Goal: Task Accomplishment & Management: Manage account settings

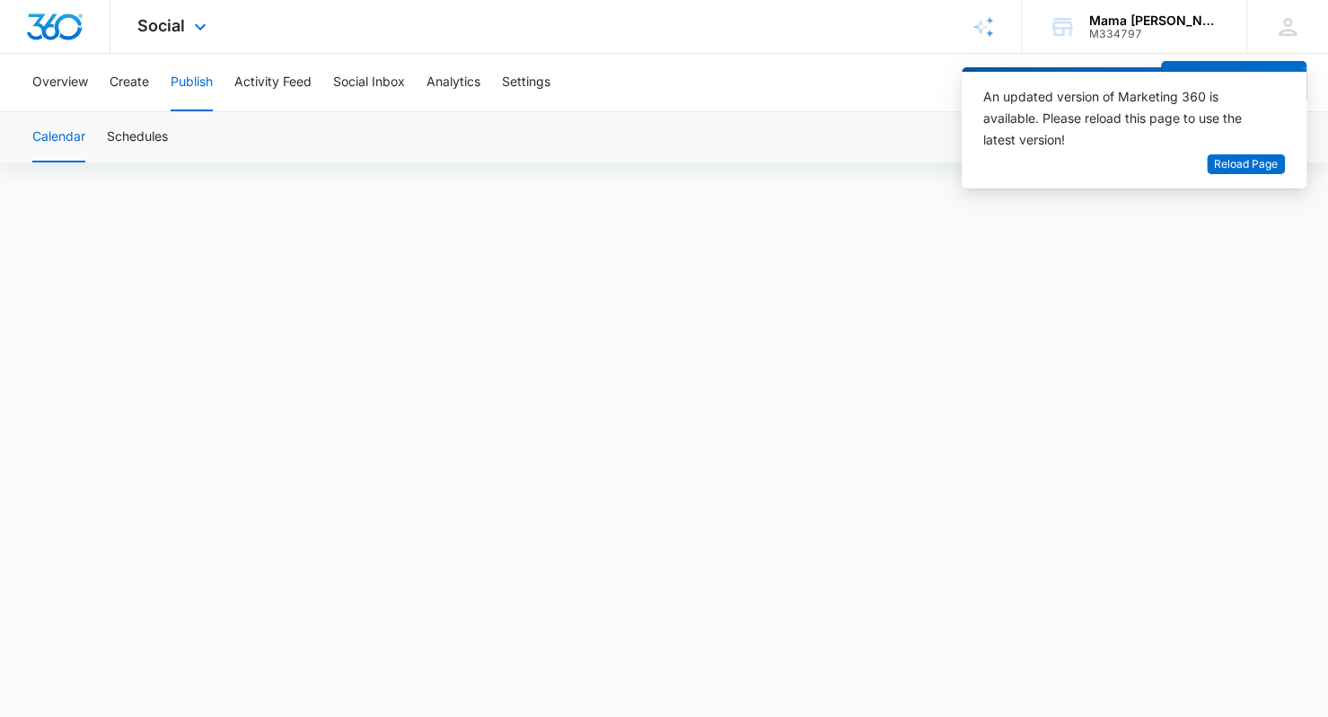
click at [184, 27] on div "Social Apps Reputation Websites Forms CRM Email Social POS Content Ads Intellig…" at bounding box center [174, 26] width 128 height 53
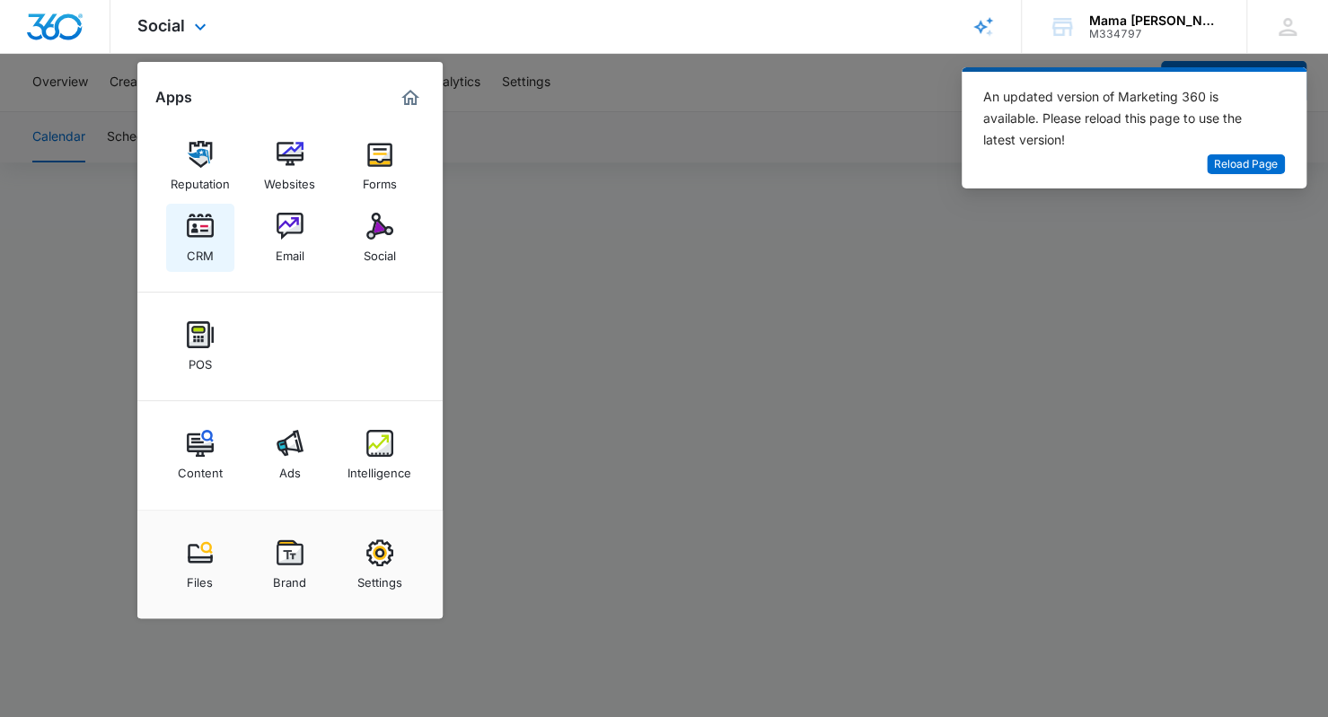
click at [196, 236] on img at bounding box center [200, 226] width 27 height 27
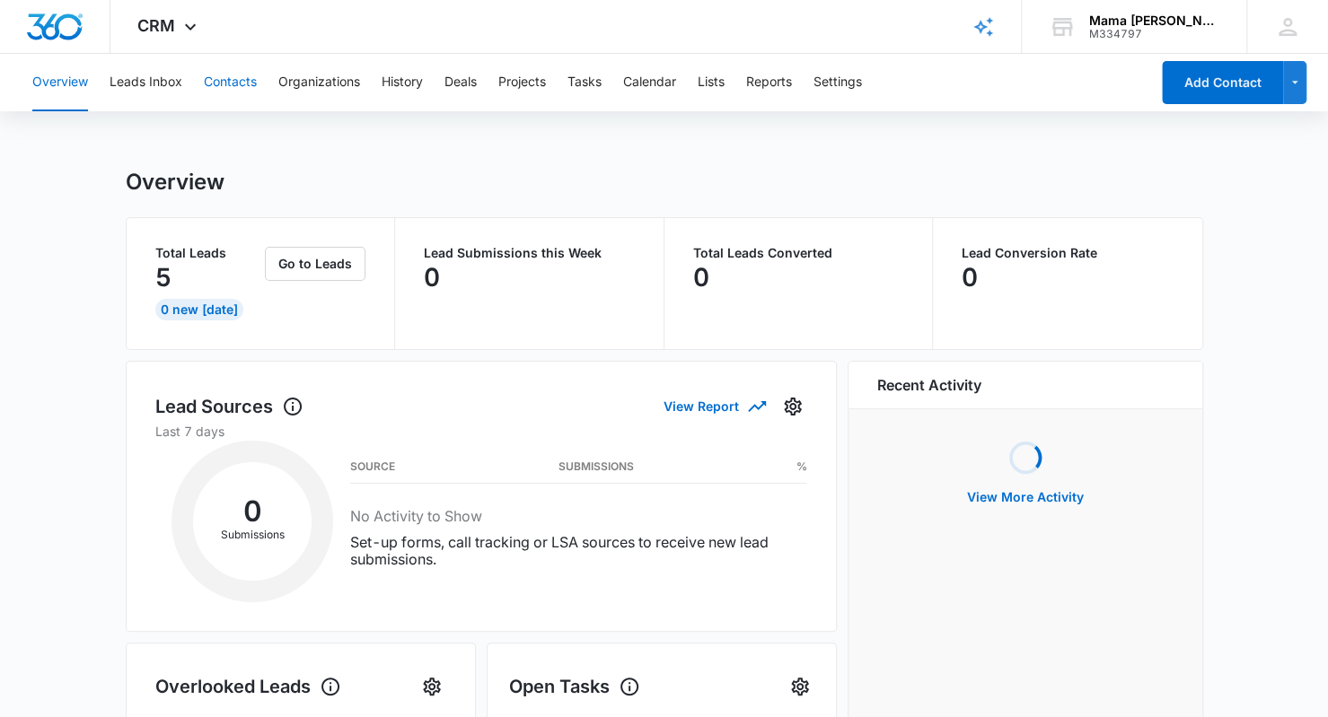
click at [239, 80] on button "Contacts" at bounding box center [230, 82] width 53 height 57
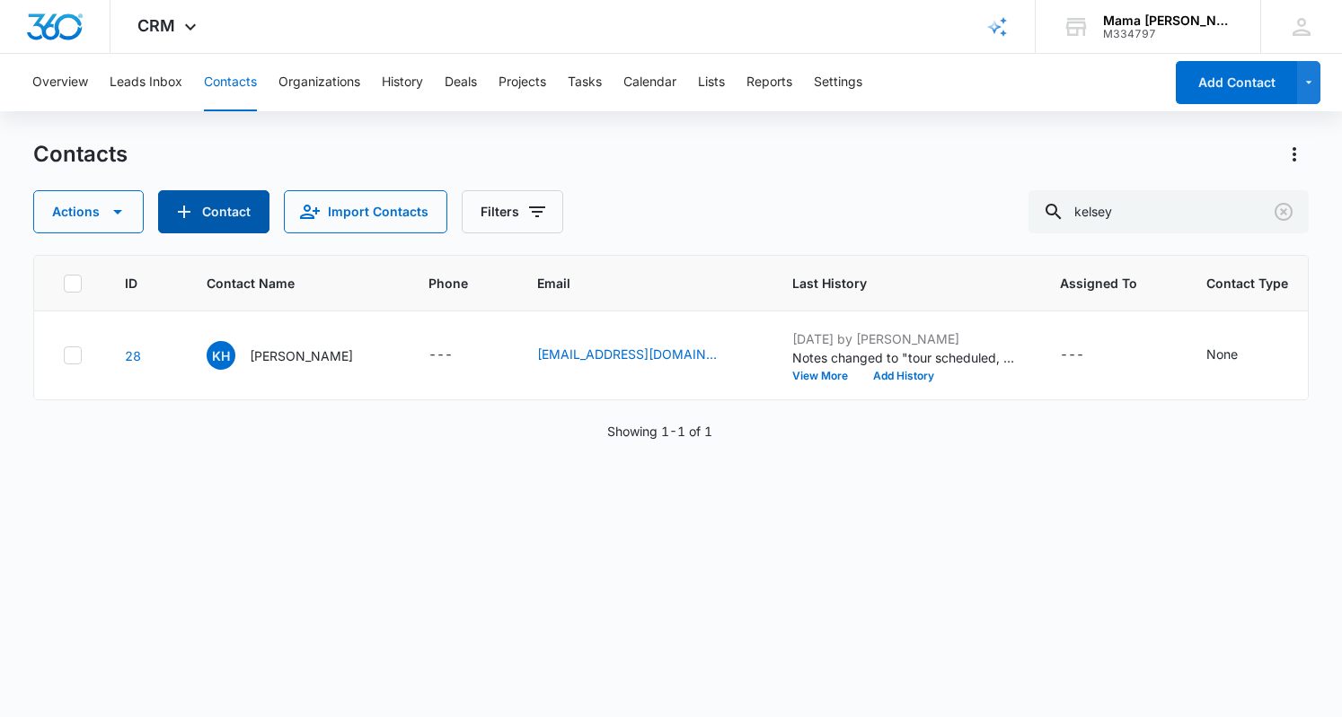
click at [219, 209] on button "Contact" at bounding box center [213, 211] width 111 height 43
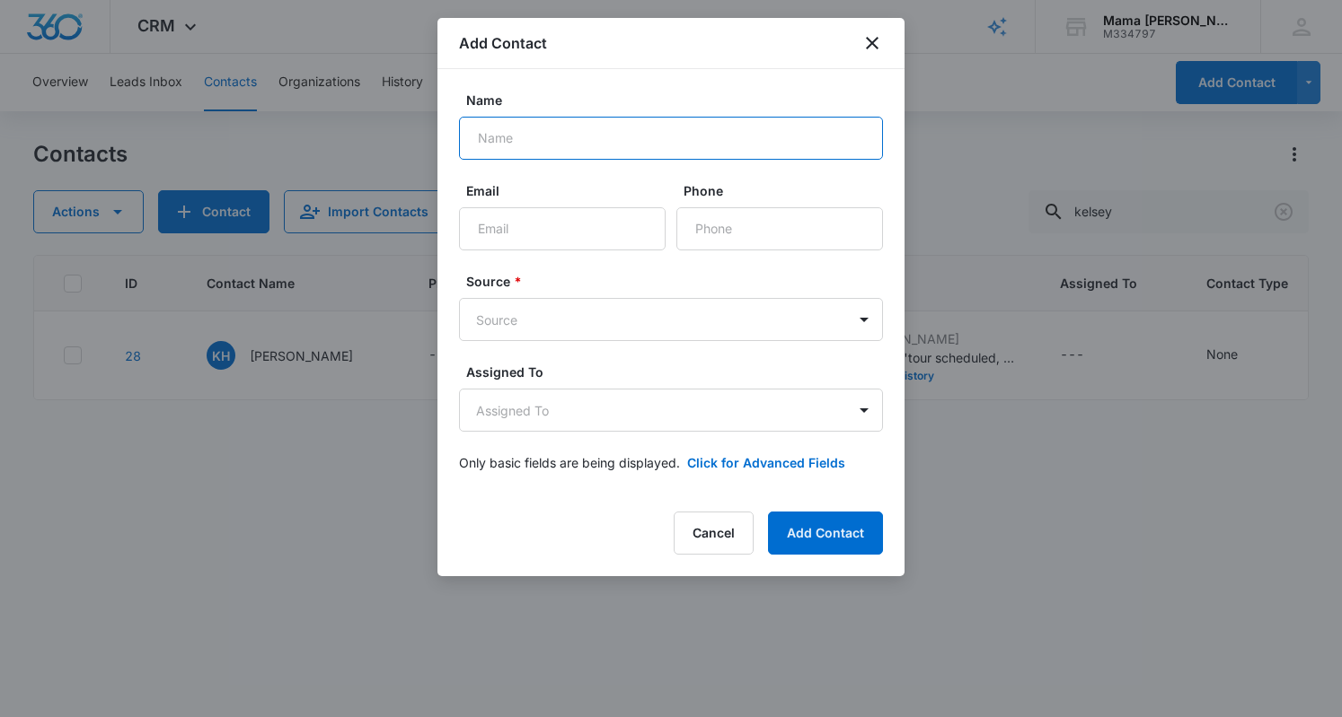
click at [571, 138] on input "Name" at bounding box center [671, 138] width 424 height 43
type input "[PERSON_NAME]"
type input "[EMAIL_ADDRESS][DOMAIN_NAME]"
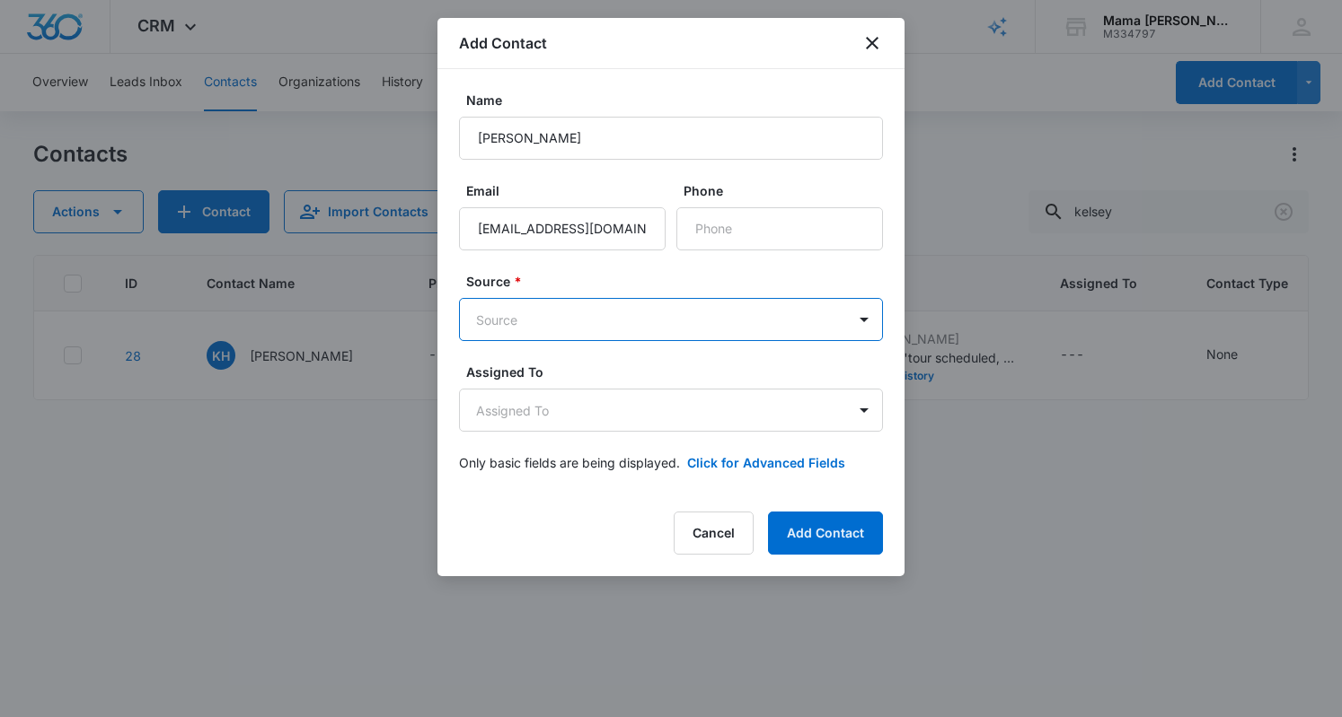
click at [537, 329] on body "CRM Apps Reputation Websites Forms CRM Email Social POS Content Ads Intelligenc…" at bounding box center [671, 358] width 1342 height 717
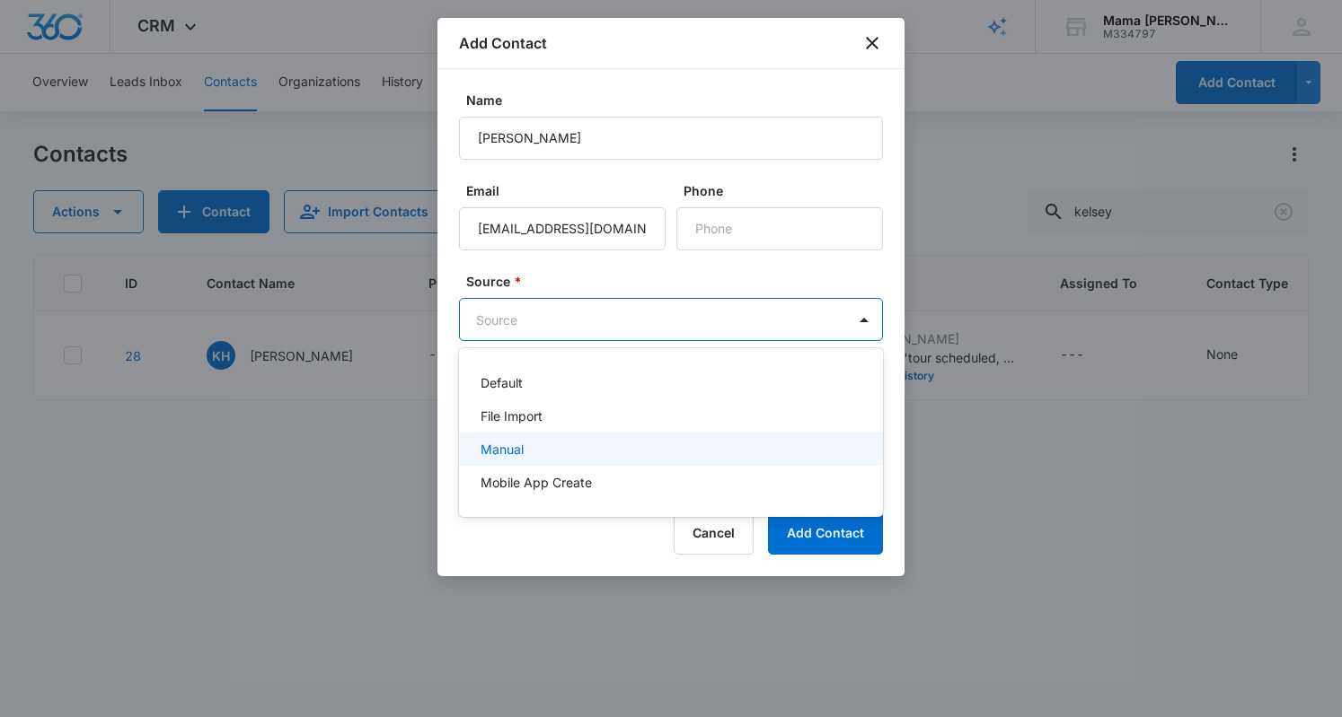
click at [533, 443] on div "Manual" at bounding box center [668, 449] width 377 height 19
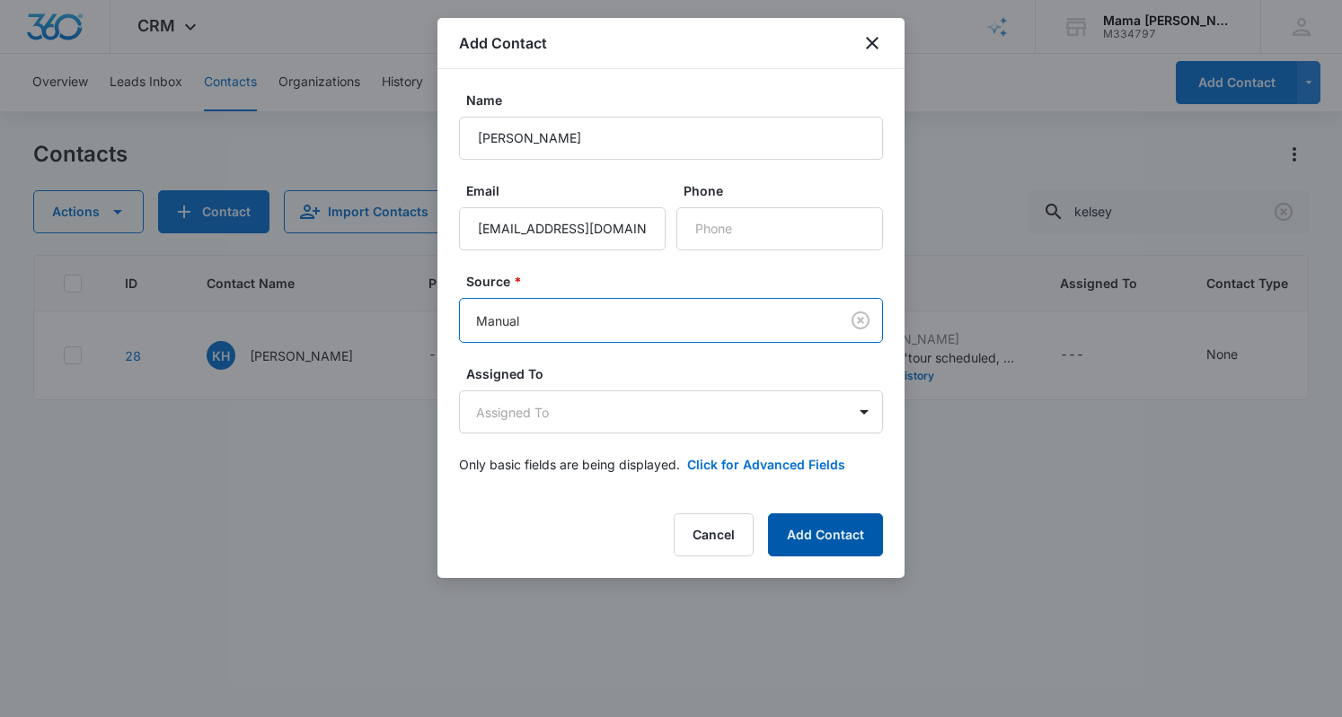
click at [821, 549] on button "Add Contact" at bounding box center [825, 535] width 115 height 43
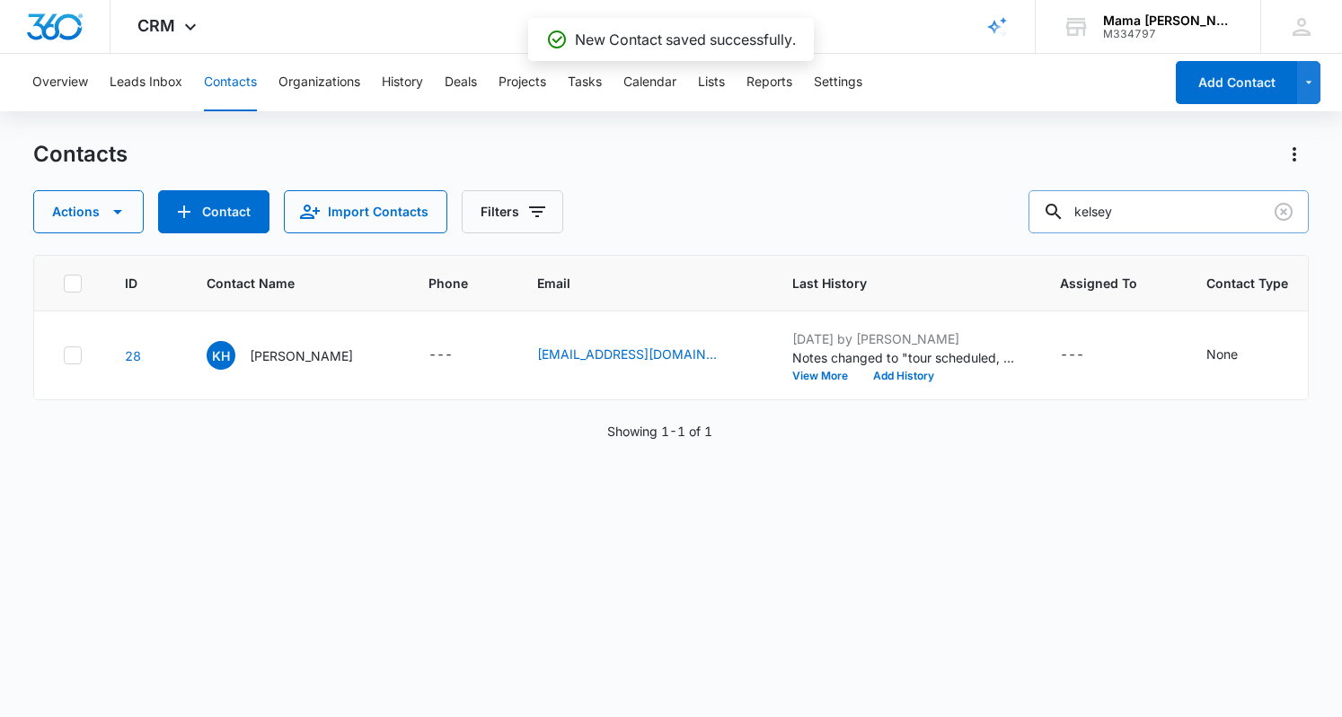
click at [1126, 216] on input "kelsey" at bounding box center [1168, 211] width 280 height 43
type input "[PERSON_NAME]"
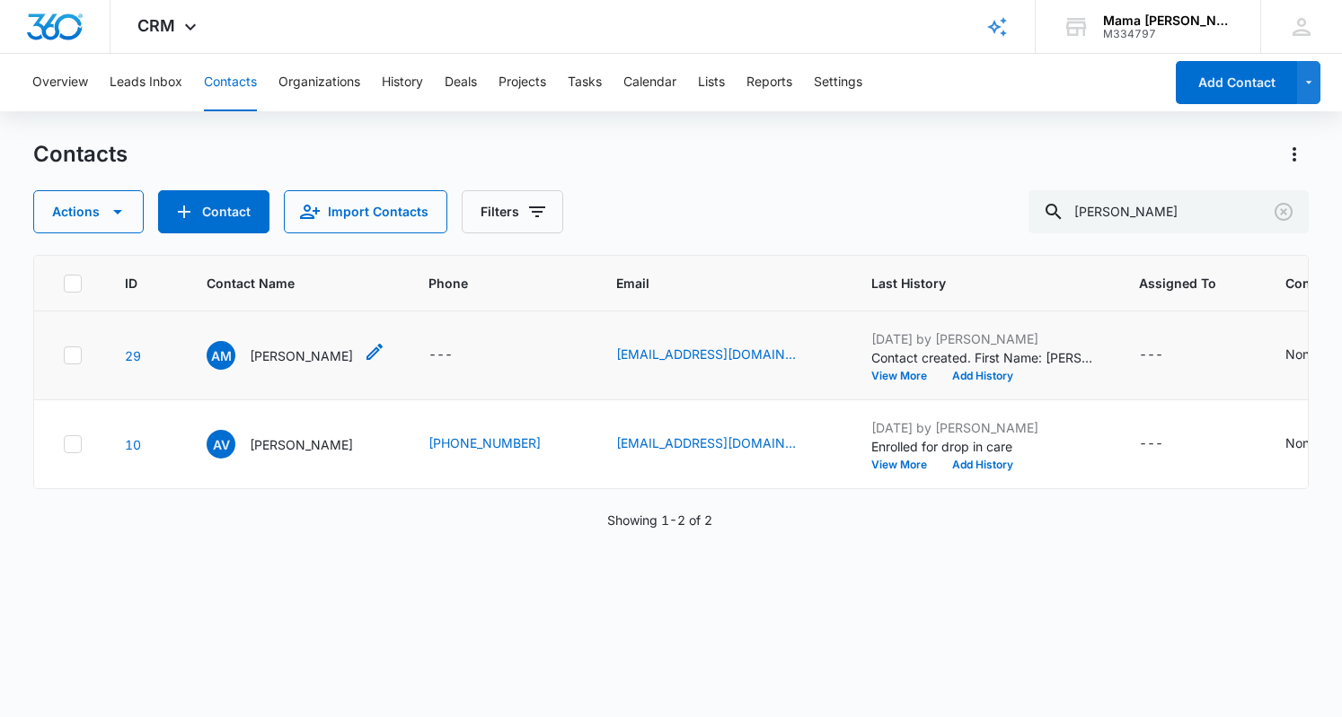
click at [280, 354] on p "[PERSON_NAME]" at bounding box center [301, 356] width 103 height 19
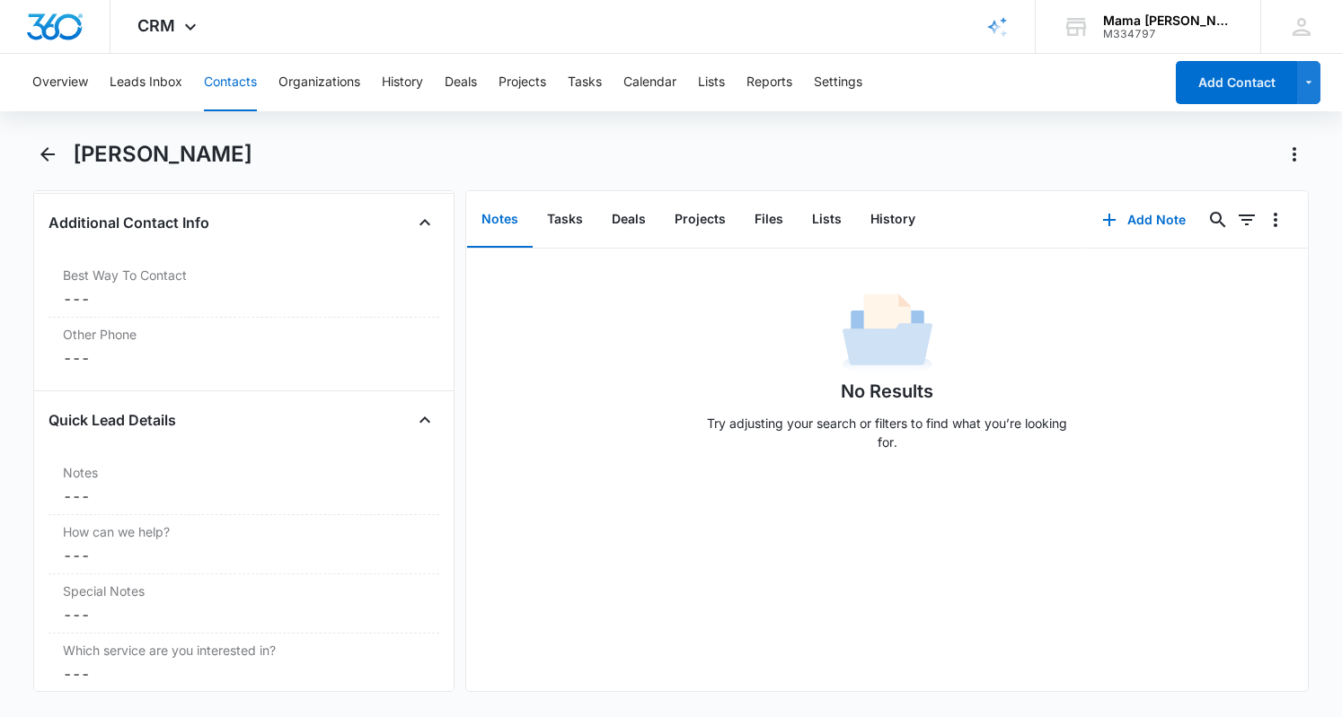
scroll to position [1329, 0]
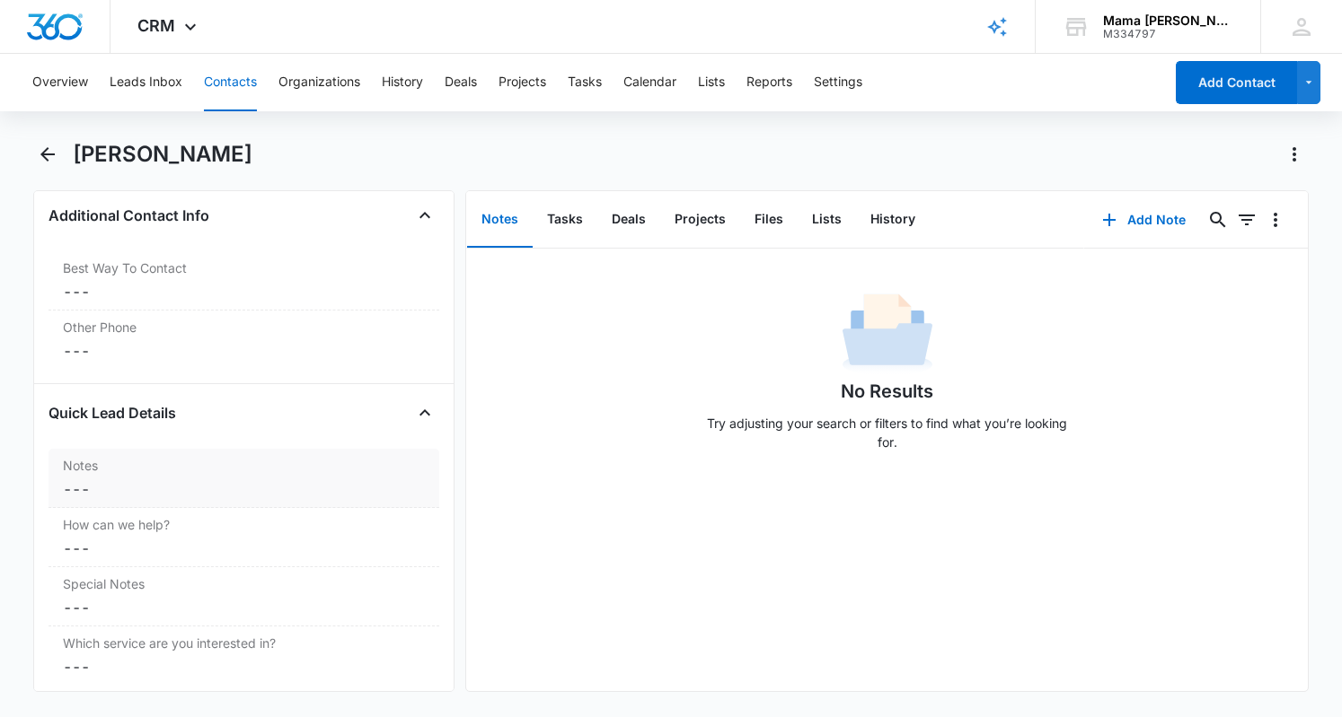
click at [93, 485] on dd "Cancel Save Changes ---" at bounding box center [244, 490] width 362 height 22
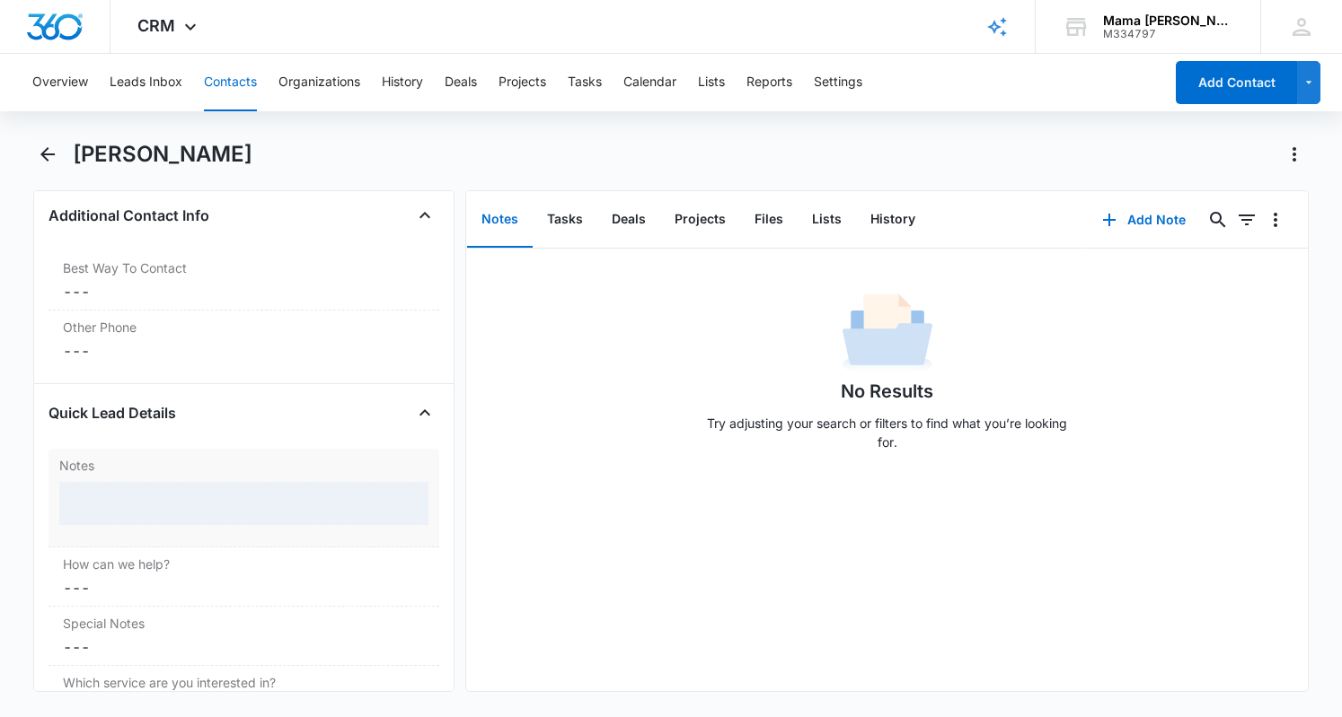
click at [115, 482] on div at bounding box center [243, 503] width 369 height 43
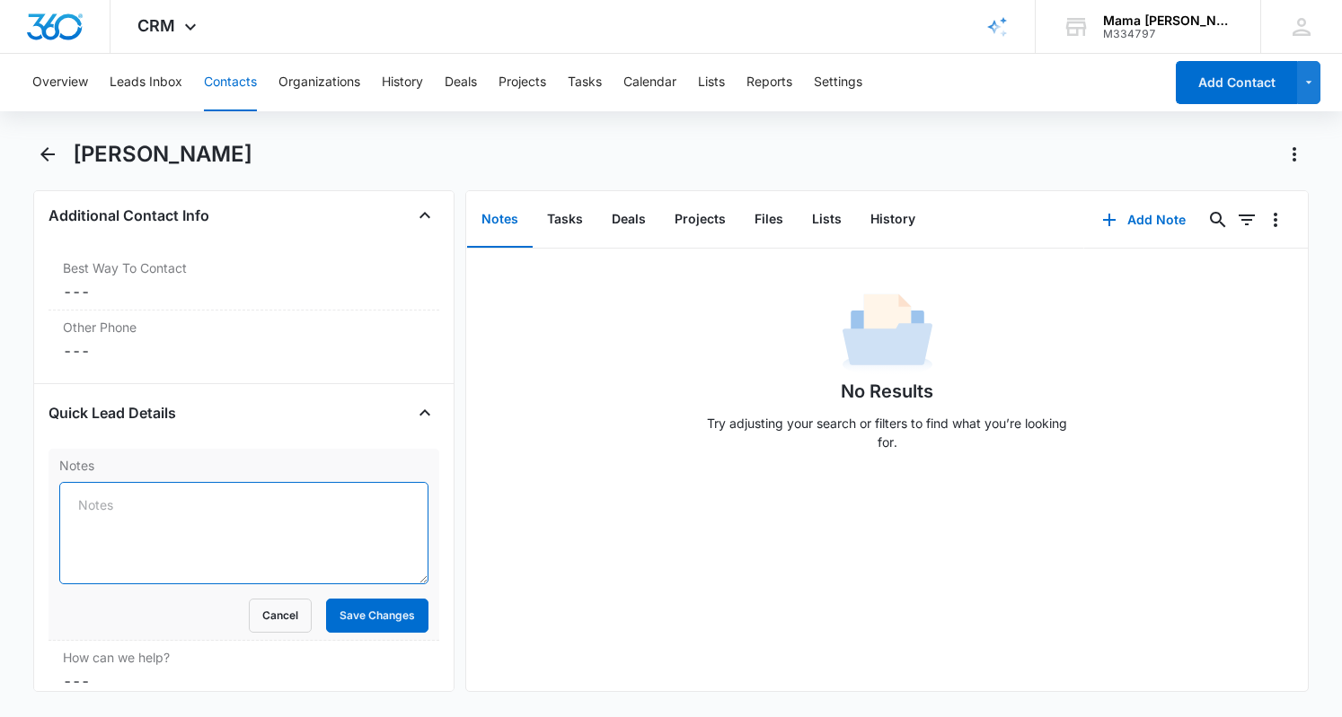
click at [133, 497] on textarea "Notes" at bounding box center [243, 533] width 369 height 102
type textarea "tour scheduled, [PERSON_NAME] will be 3 in November"
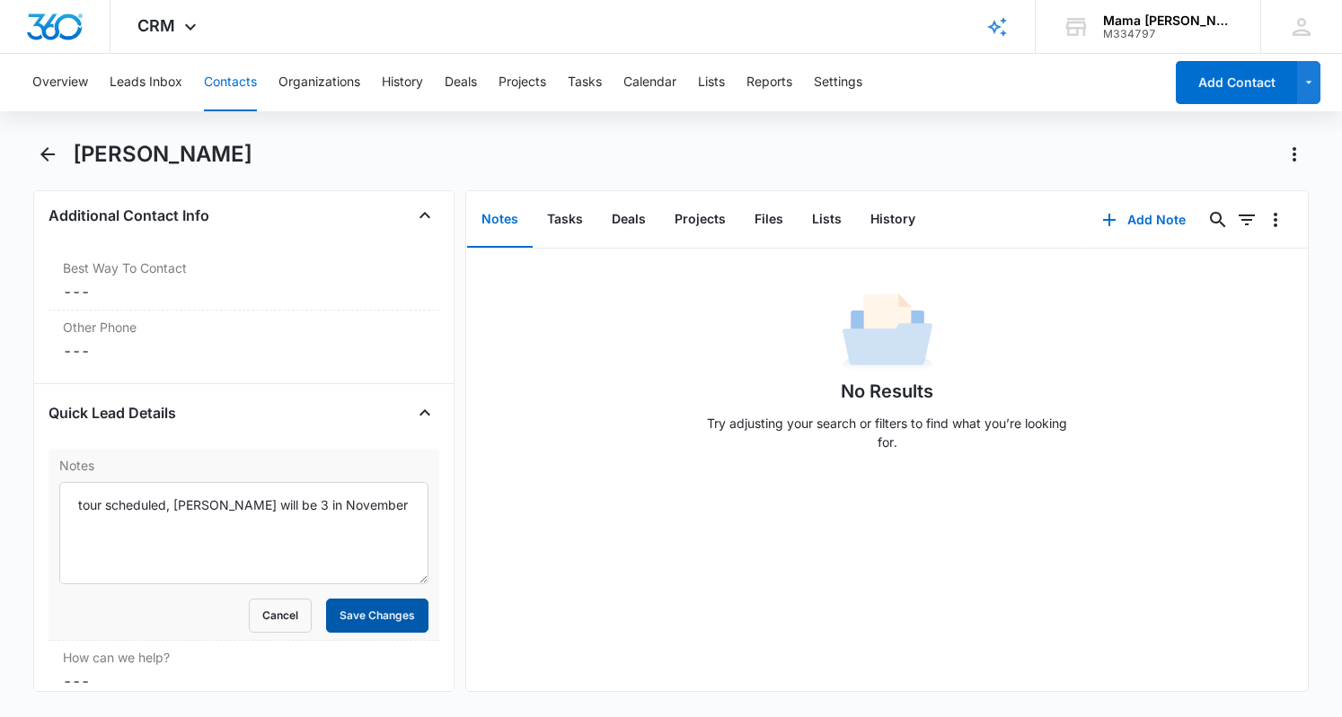
click at [393, 612] on button "Save Changes" at bounding box center [377, 616] width 102 height 34
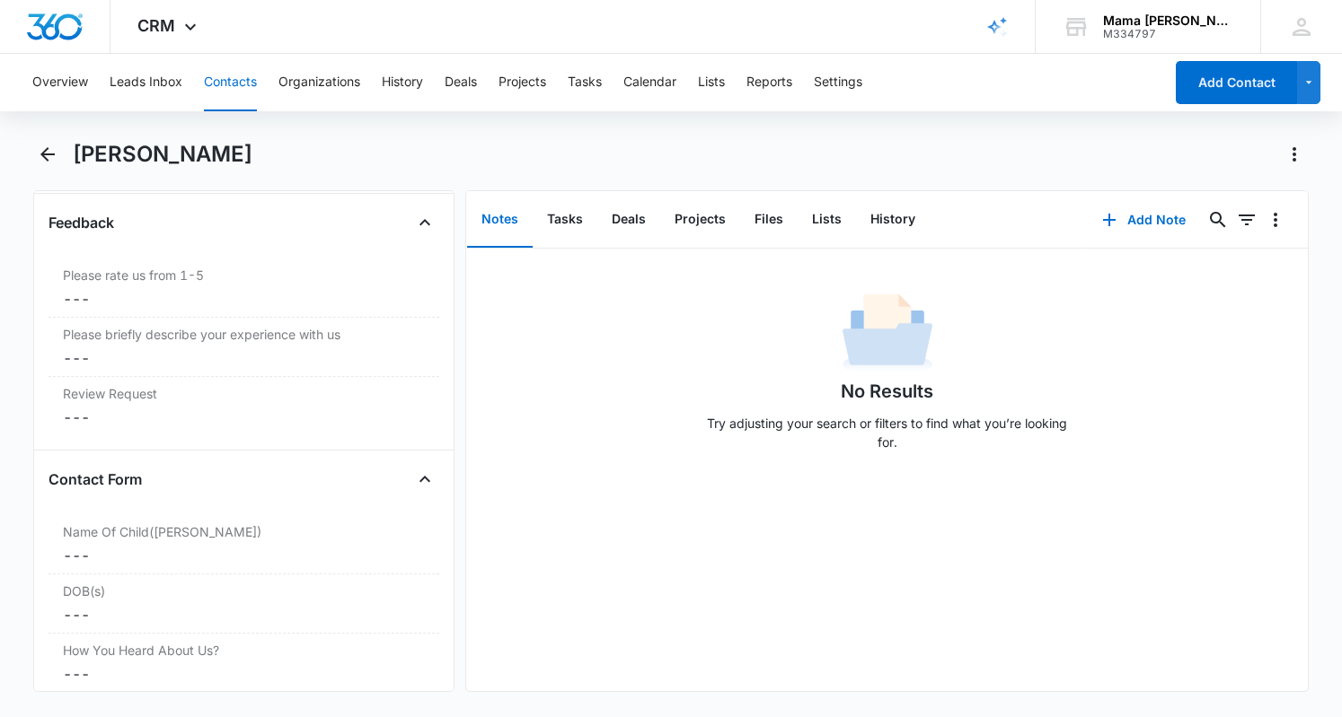
scroll to position [2073, 0]
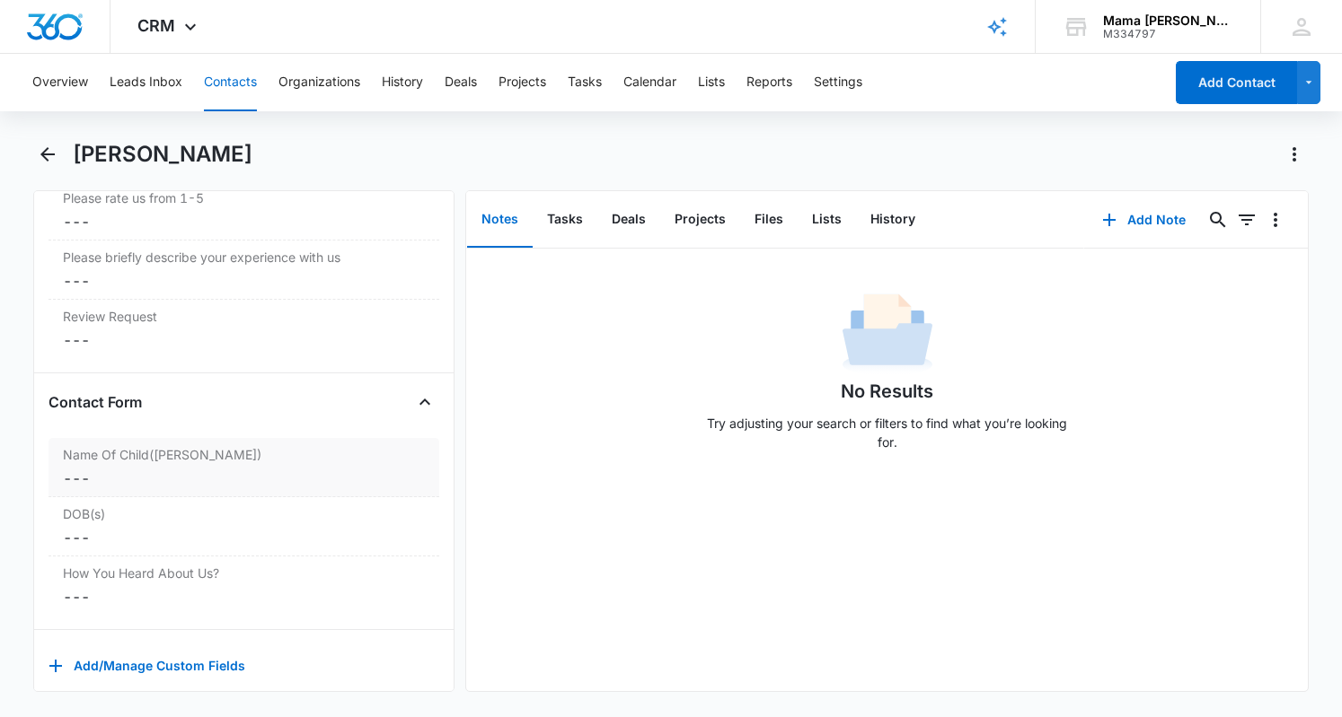
click at [233, 445] on label "Name Of Child([PERSON_NAME])" at bounding box center [244, 454] width 362 height 19
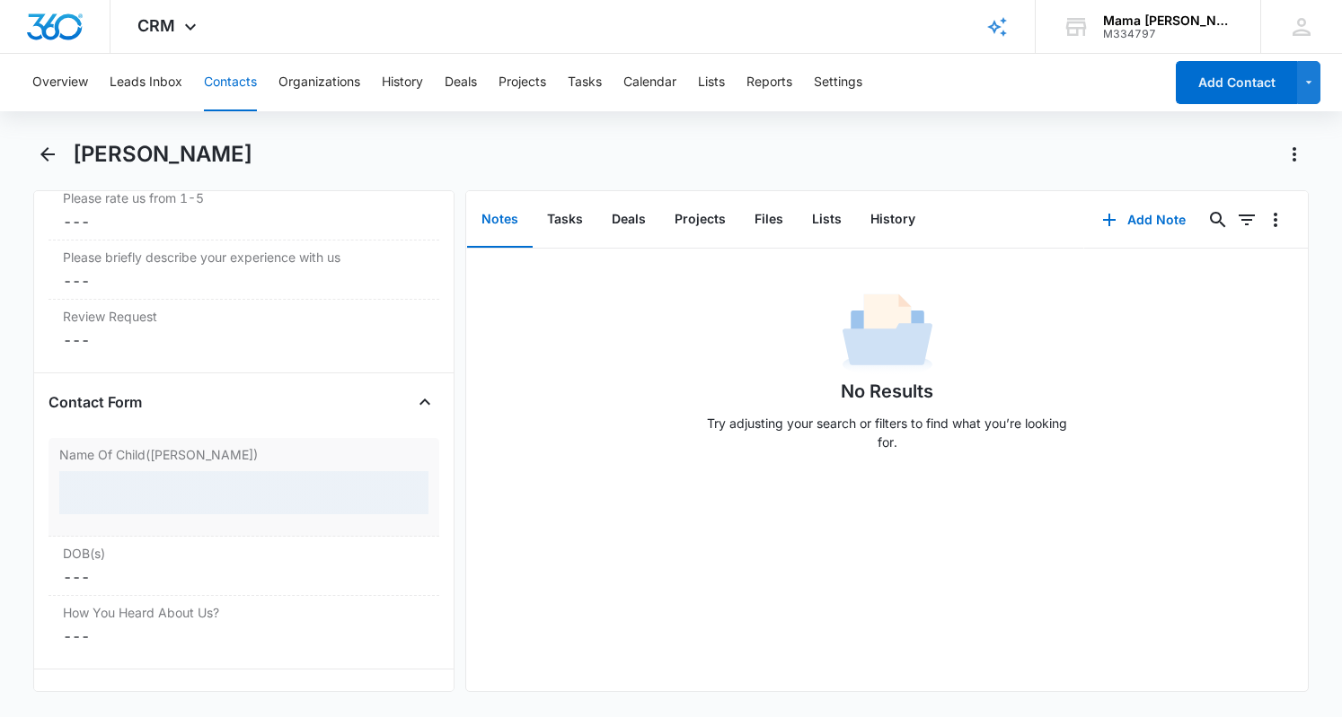
click at [182, 471] on div at bounding box center [243, 492] width 369 height 43
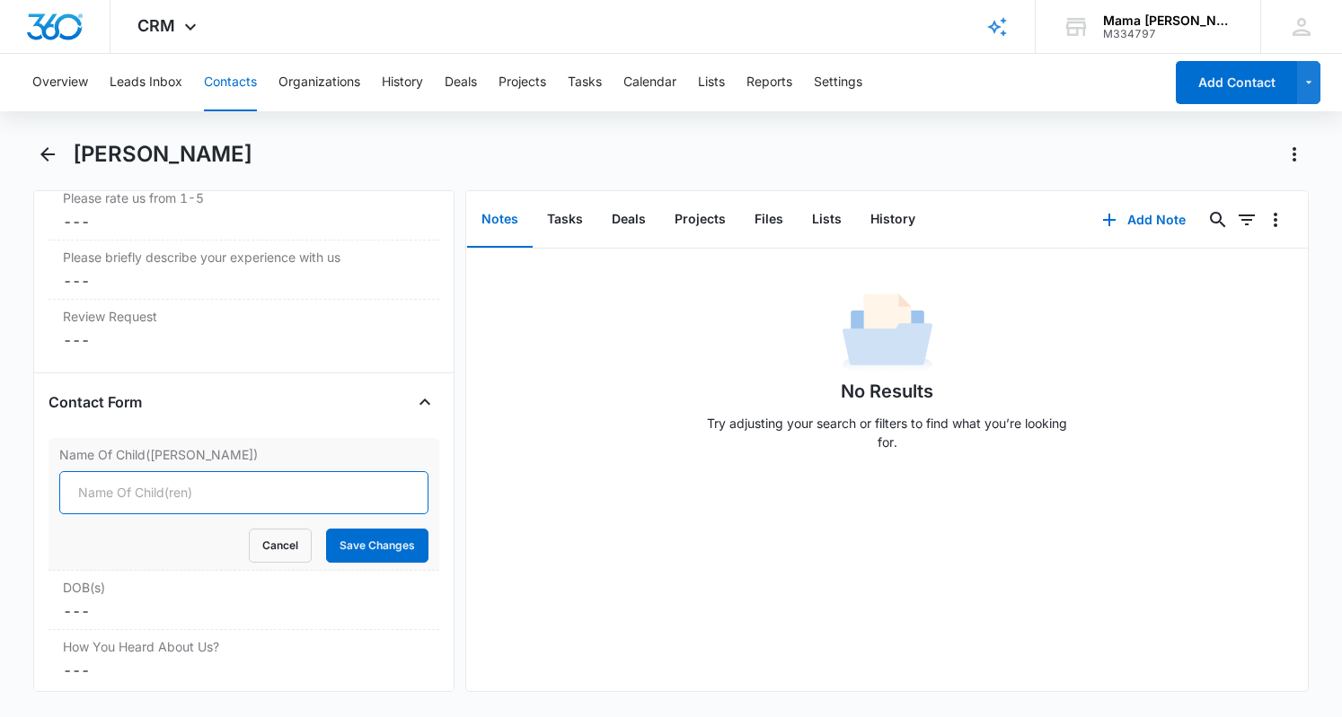
click at [159, 471] on input "Name Of Child([PERSON_NAME])" at bounding box center [243, 492] width 369 height 43
type input "Lincoln"
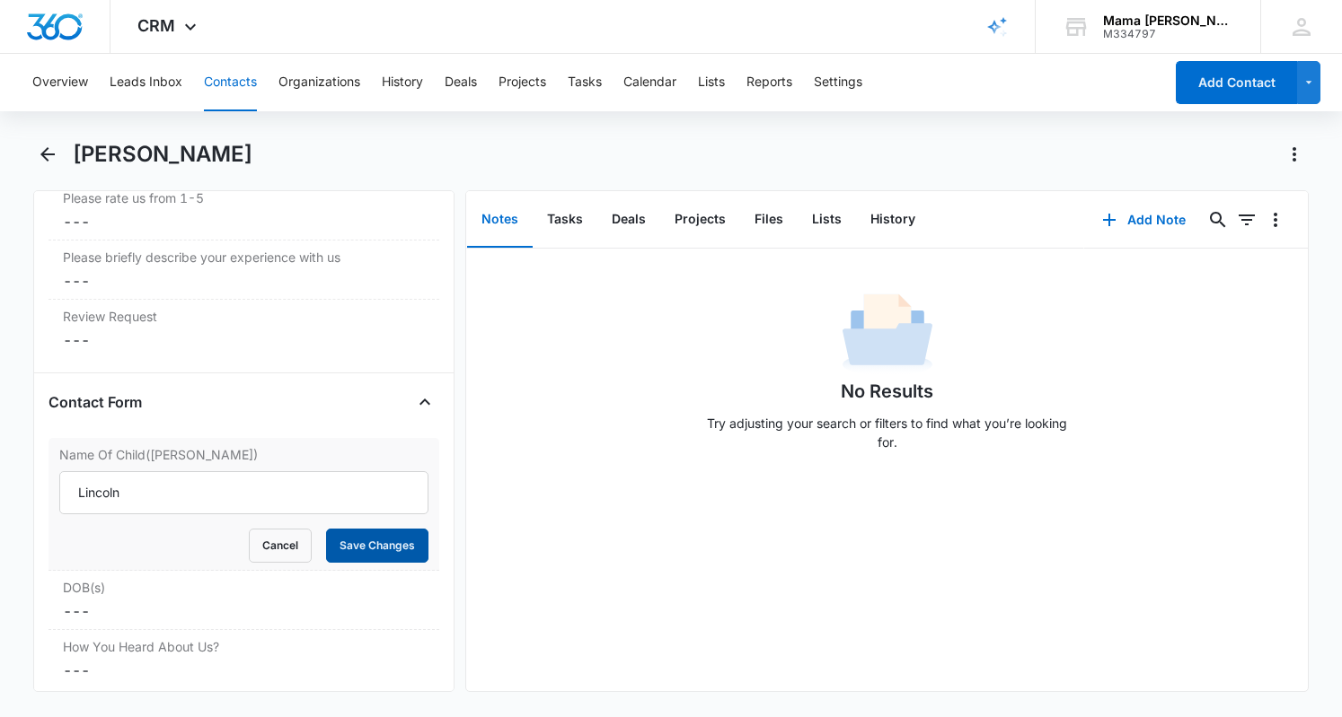
click at [356, 529] on button "Save Changes" at bounding box center [377, 546] width 102 height 34
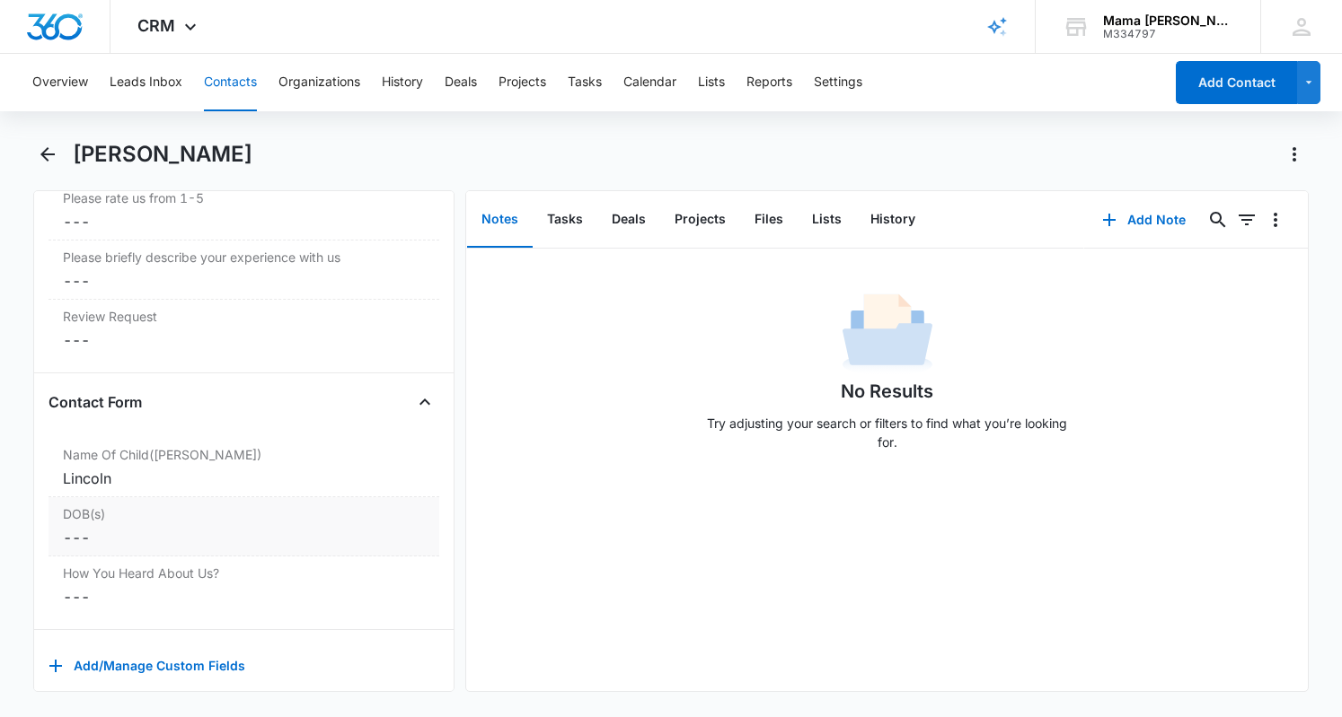
click at [90, 527] on dd "Cancel Save Changes ---" at bounding box center [244, 538] width 362 height 22
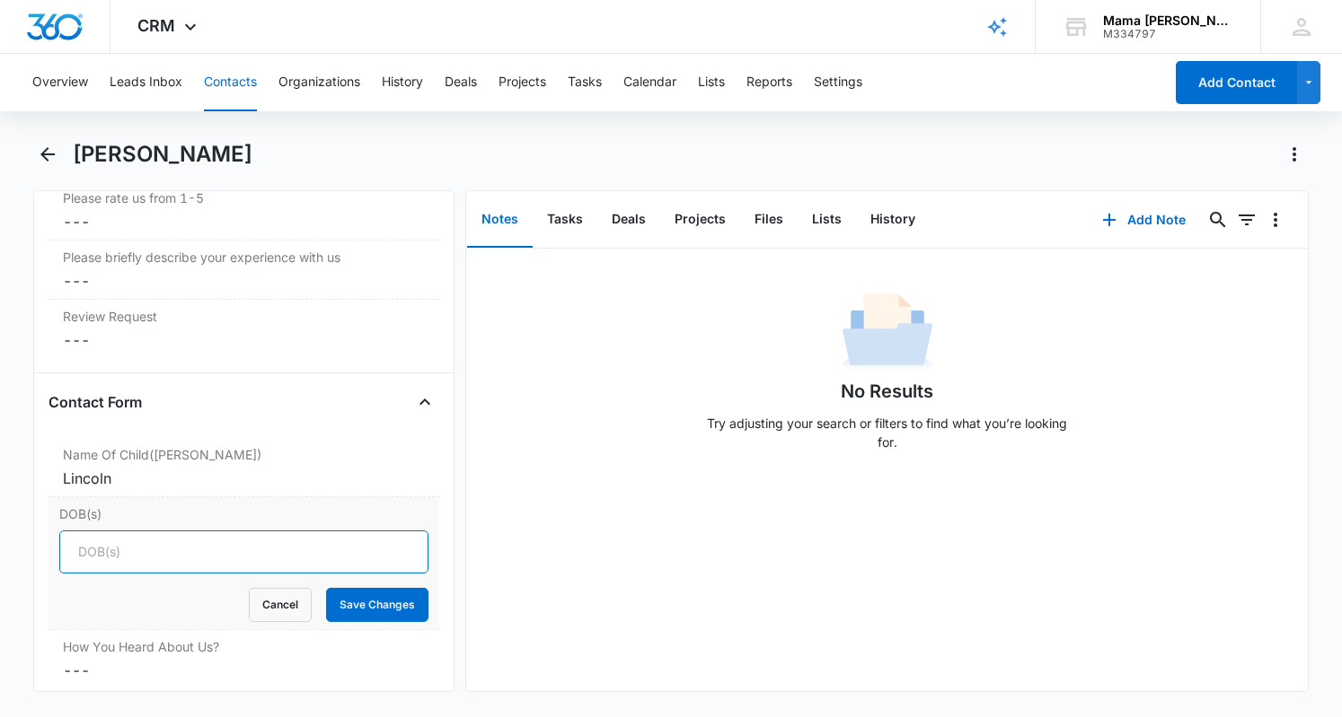
click at [111, 531] on input "DOB(s)" at bounding box center [243, 552] width 369 height 43
type input "11/2022"
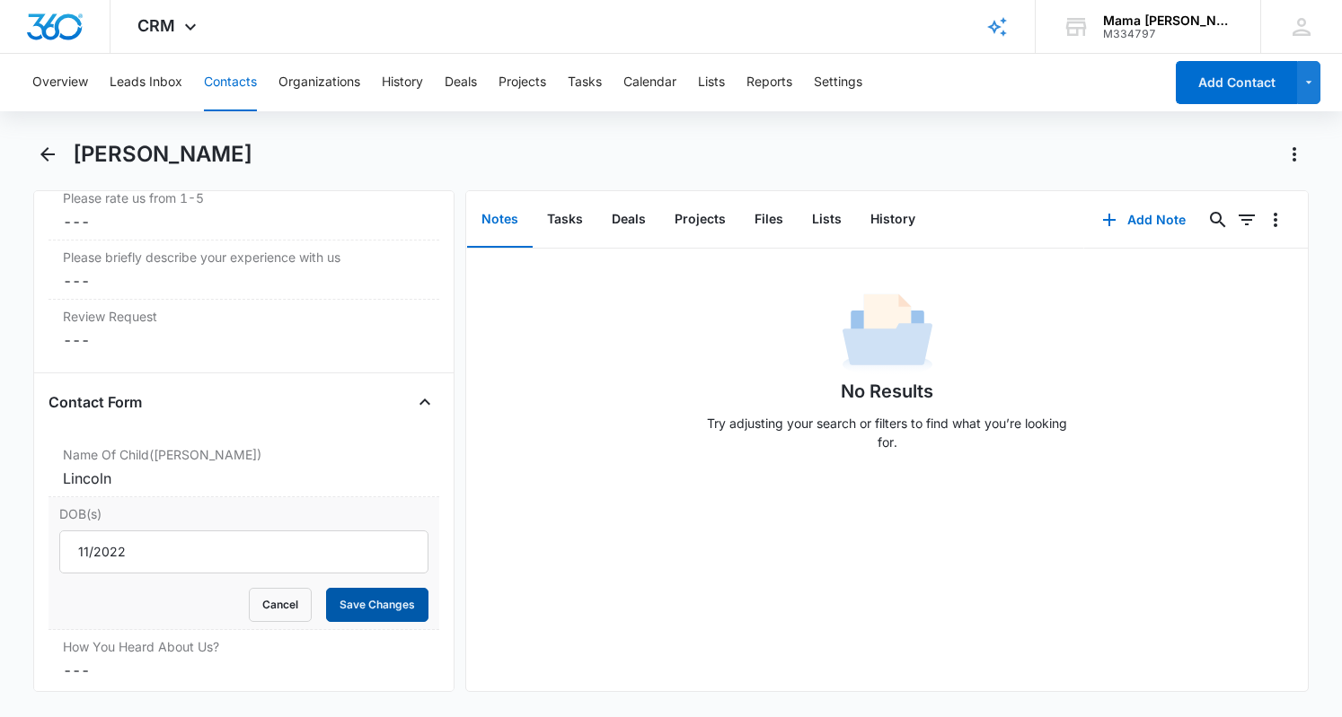
click at [382, 588] on button "Save Changes" at bounding box center [377, 605] width 102 height 34
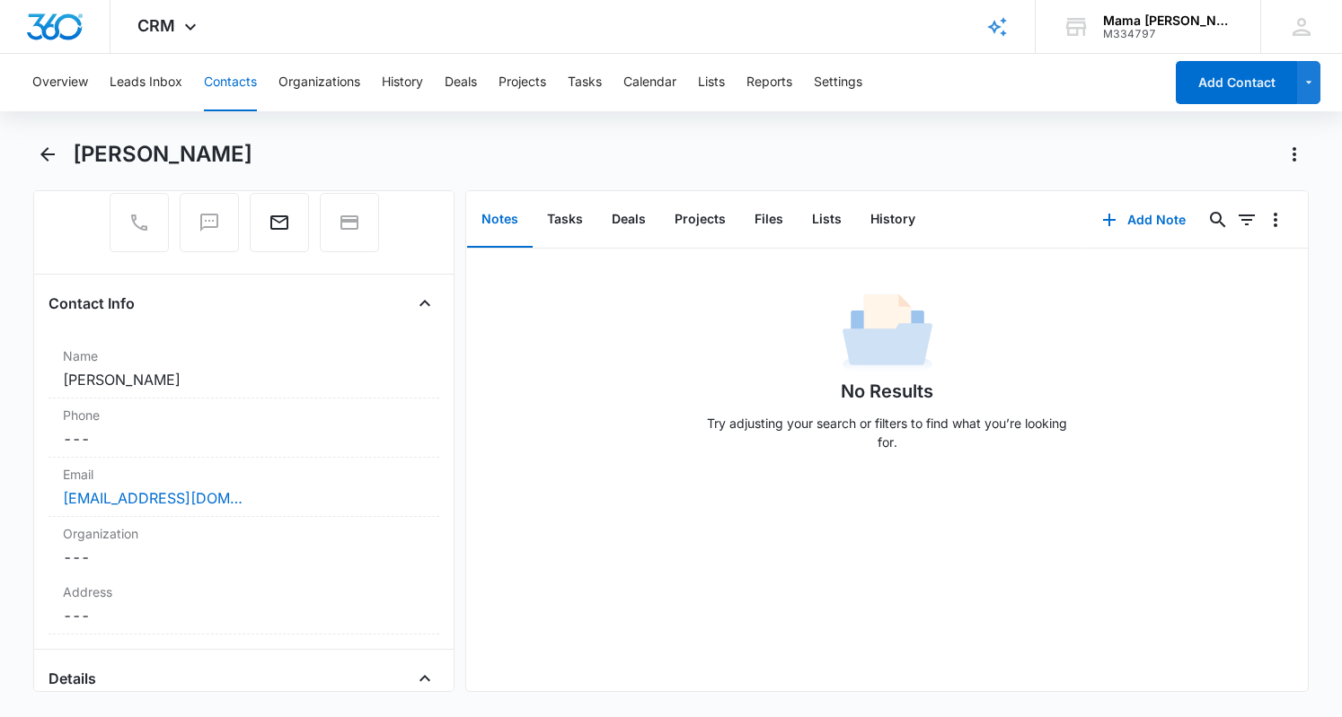
scroll to position [204, 0]
